Goal: Entertainment & Leisure: Consume media (video, audio)

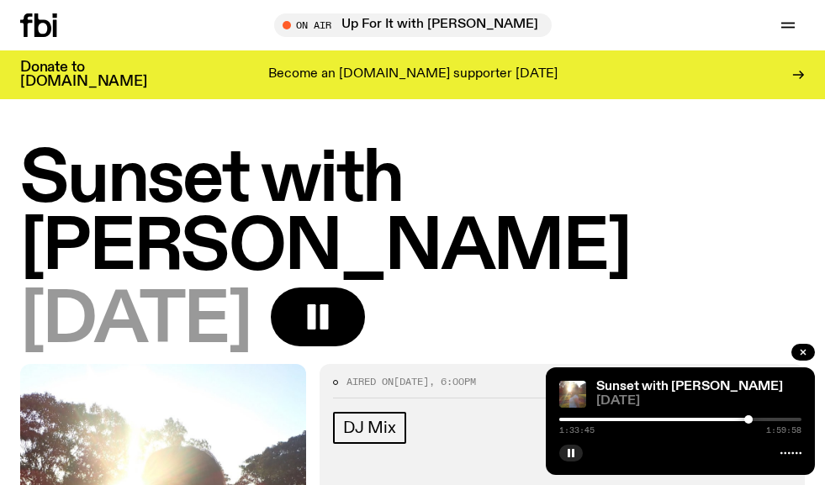
scroll to position [252, 0]
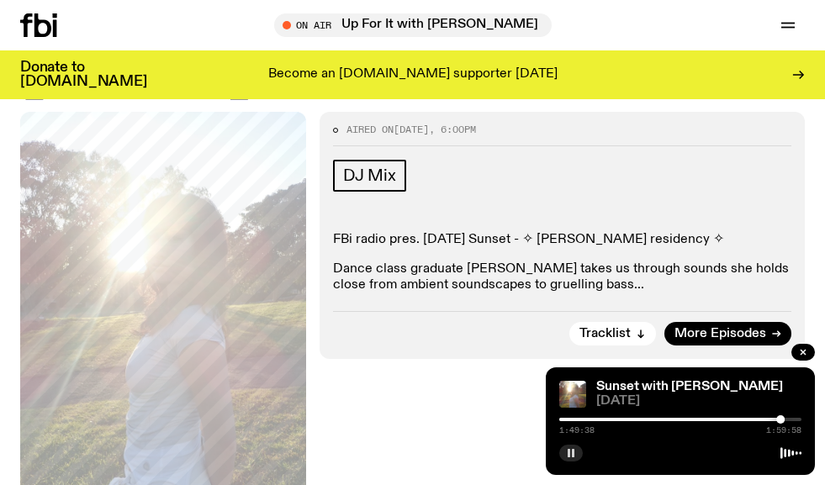
click at [574, 453] on icon "button" at bounding box center [571, 453] width 10 height 10
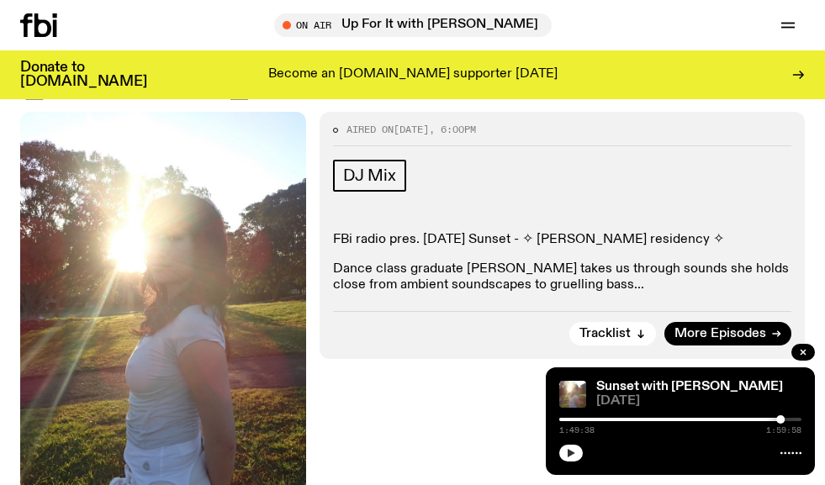
click at [578, 447] on button "button" at bounding box center [571, 453] width 24 height 17
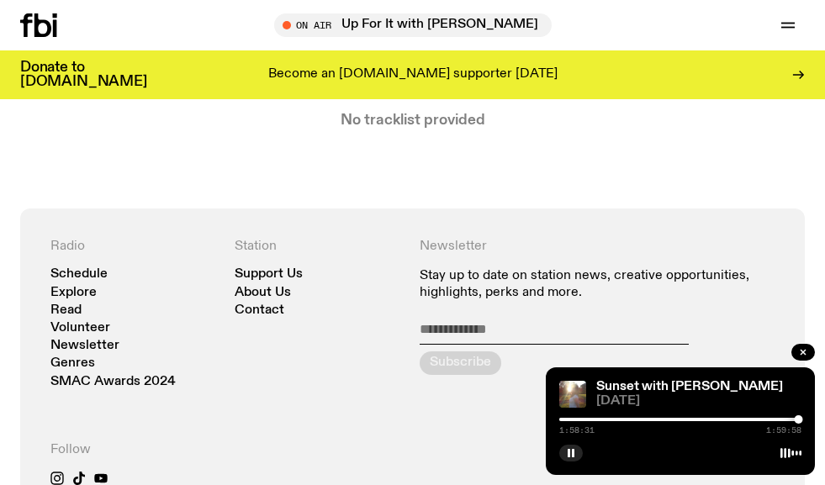
scroll to position [504, 0]
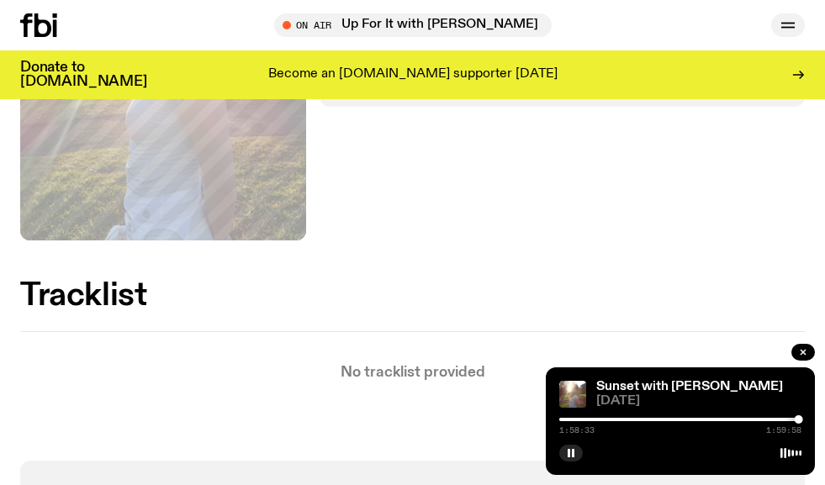
click at [794, 35] on button "button" at bounding box center [788, 25] width 34 height 24
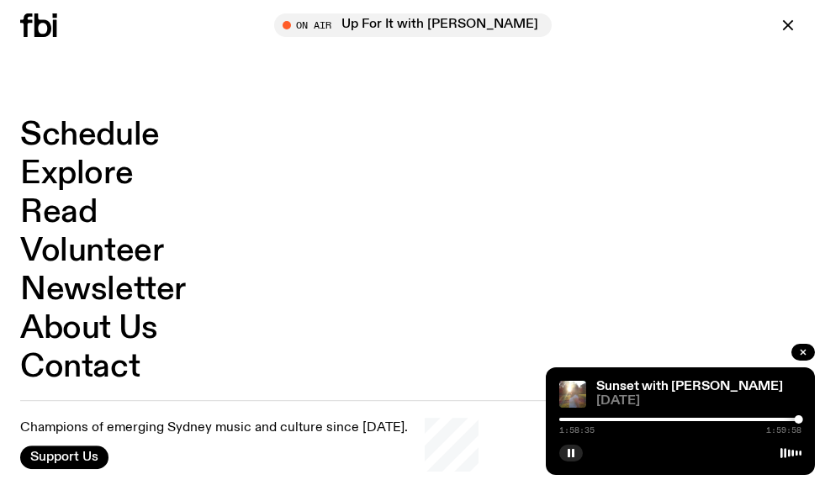
click at [61, 134] on link "Schedule" at bounding box center [90, 135] width 140 height 32
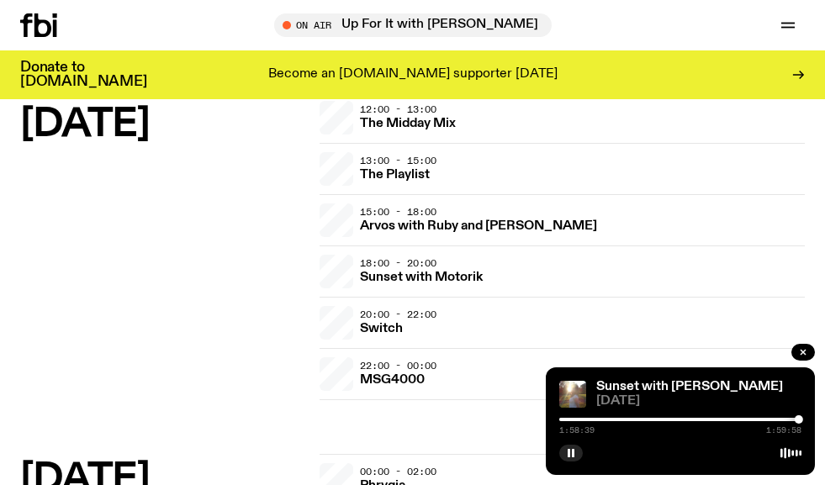
scroll to position [3026, 0]
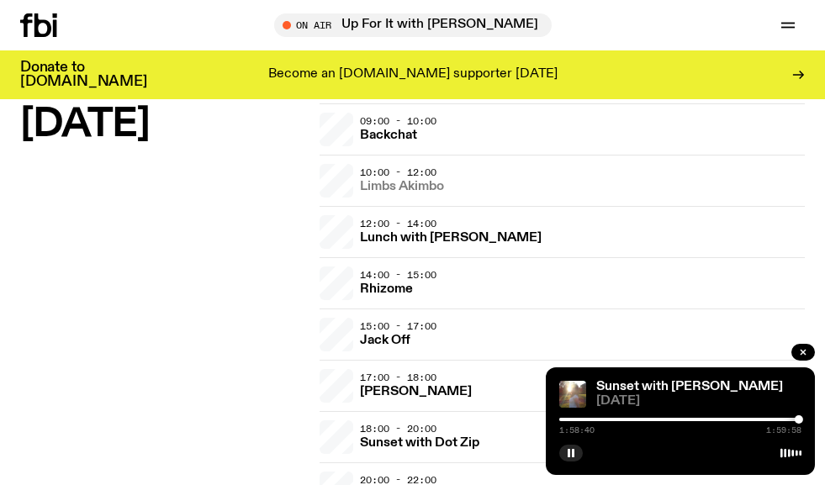
click at [426, 187] on h3 "Limbs Akimbo" at bounding box center [402, 187] width 84 height 13
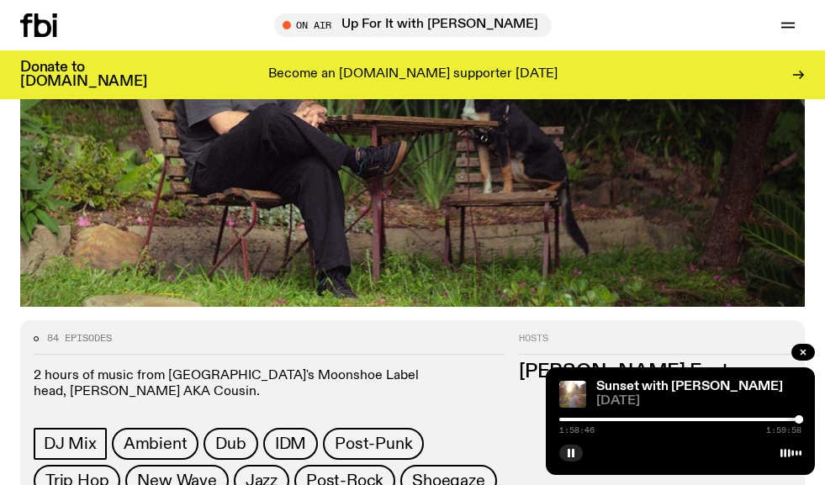
scroll to position [420, 0]
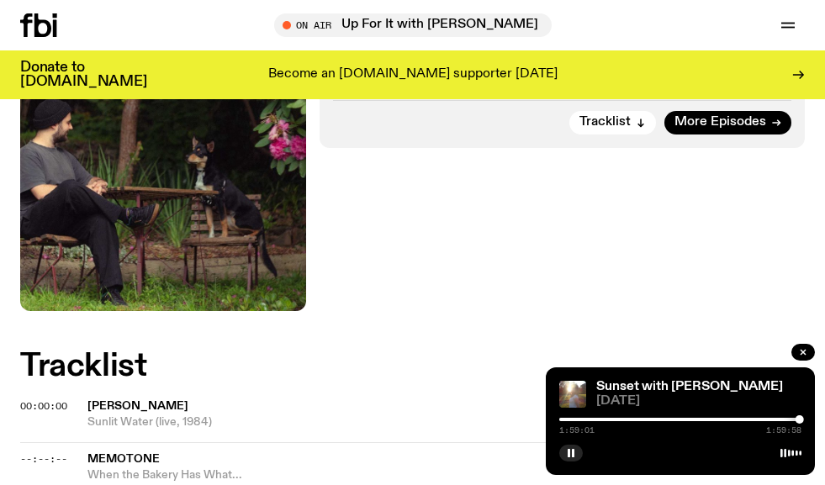
scroll to position [336, 0]
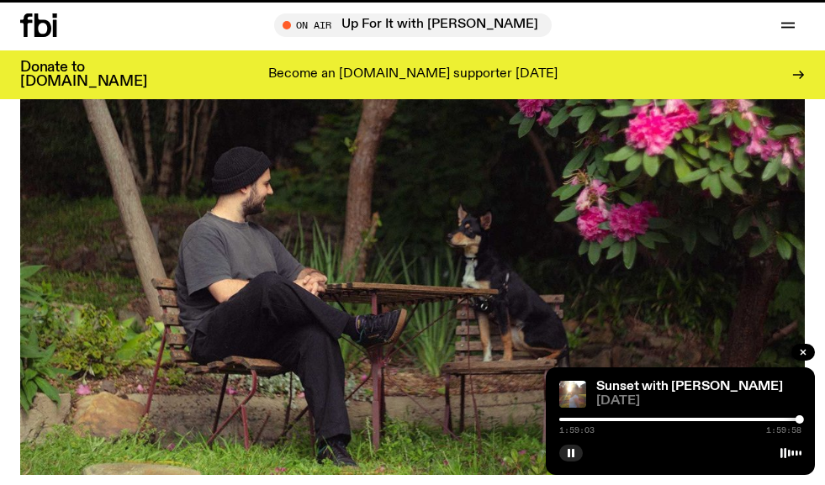
scroll to position [420, 0]
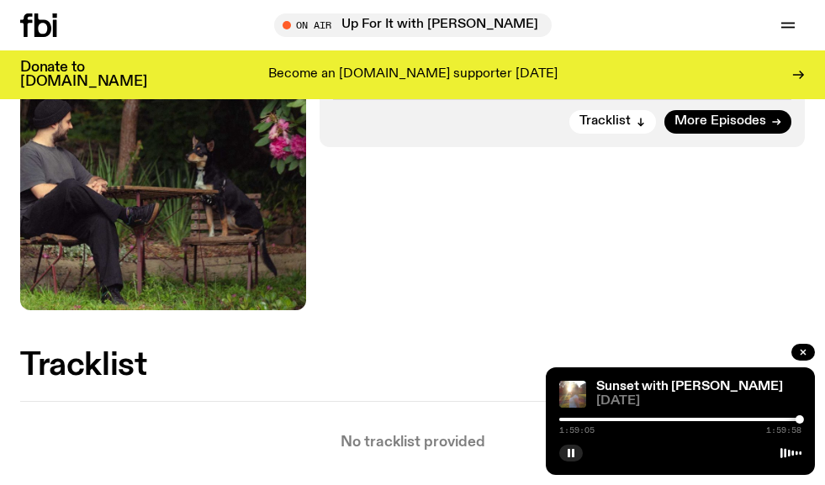
scroll to position [504, 0]
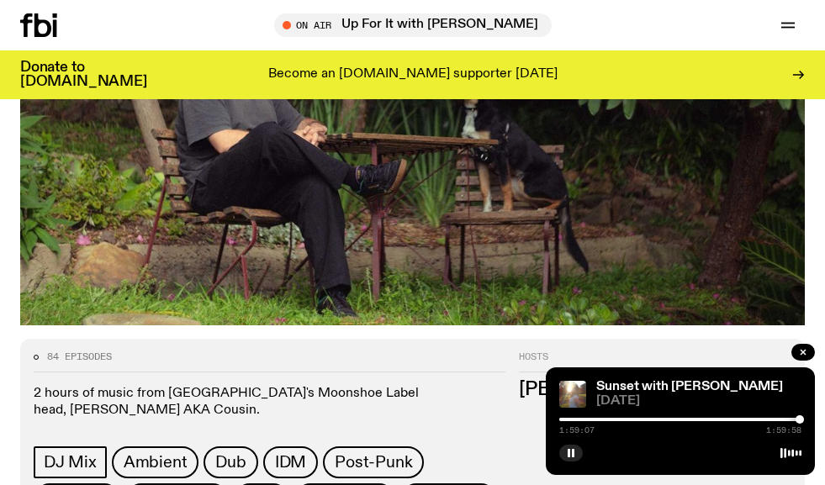
scroll to position [504, 0]
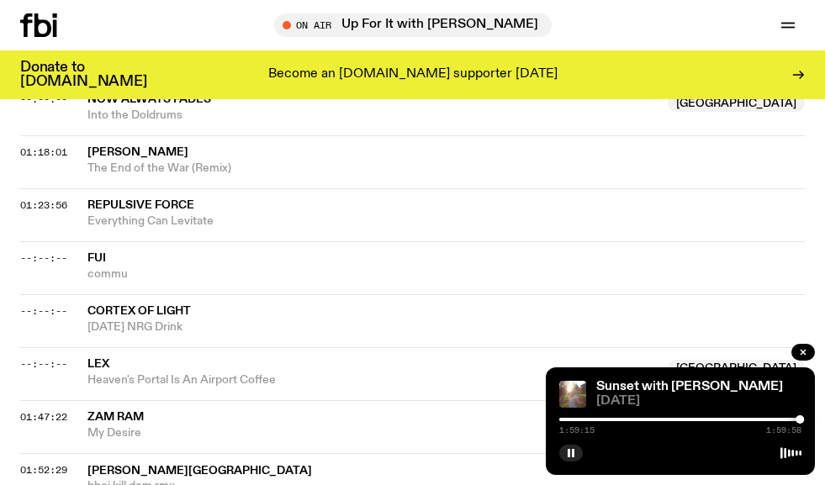
scroll to position [1765, 0]
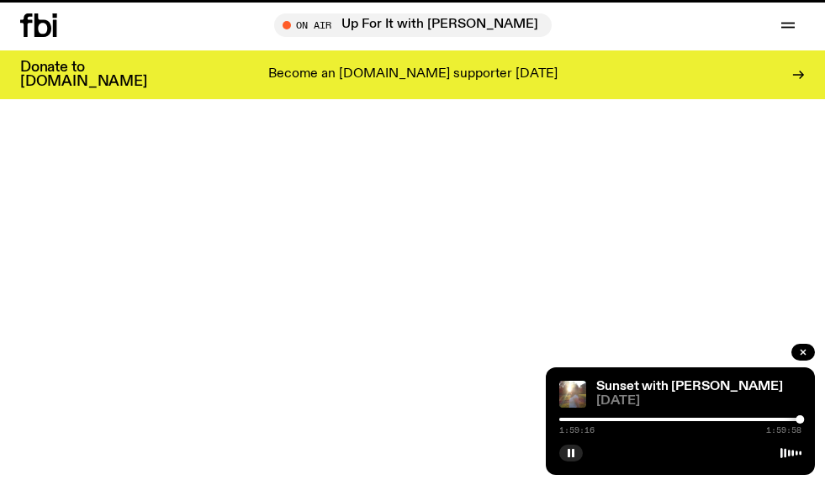
scroll to position [504, 0]
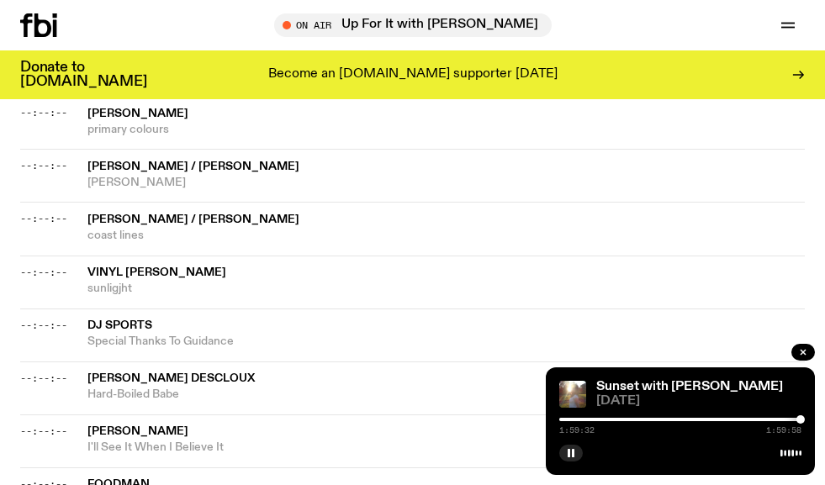
scroll to position [1177, 0]
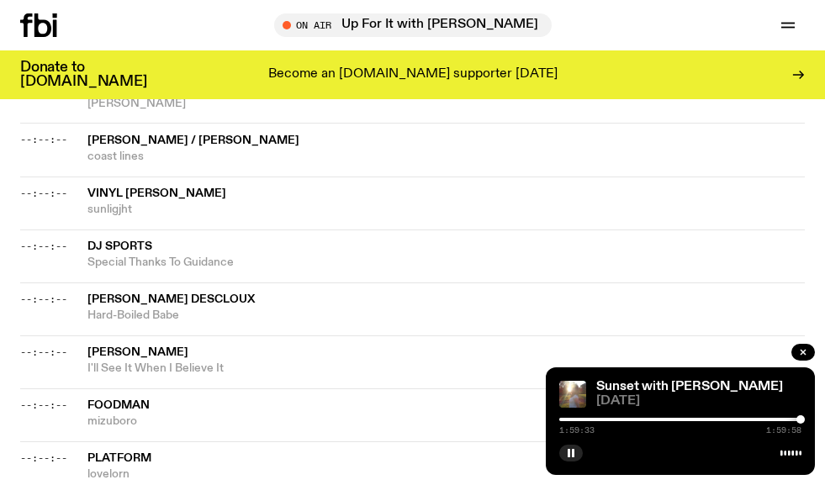
click at [587, 462] on div "Sunset with [PERSON_NAME] [DATE] 1:59:33 1:59:58" at bounding box center [680, 421] width 269 height 108
click at [573, 455] on rect "button" at bounding box center [573, 453] width 3 height 8
